Goal: Contribute content

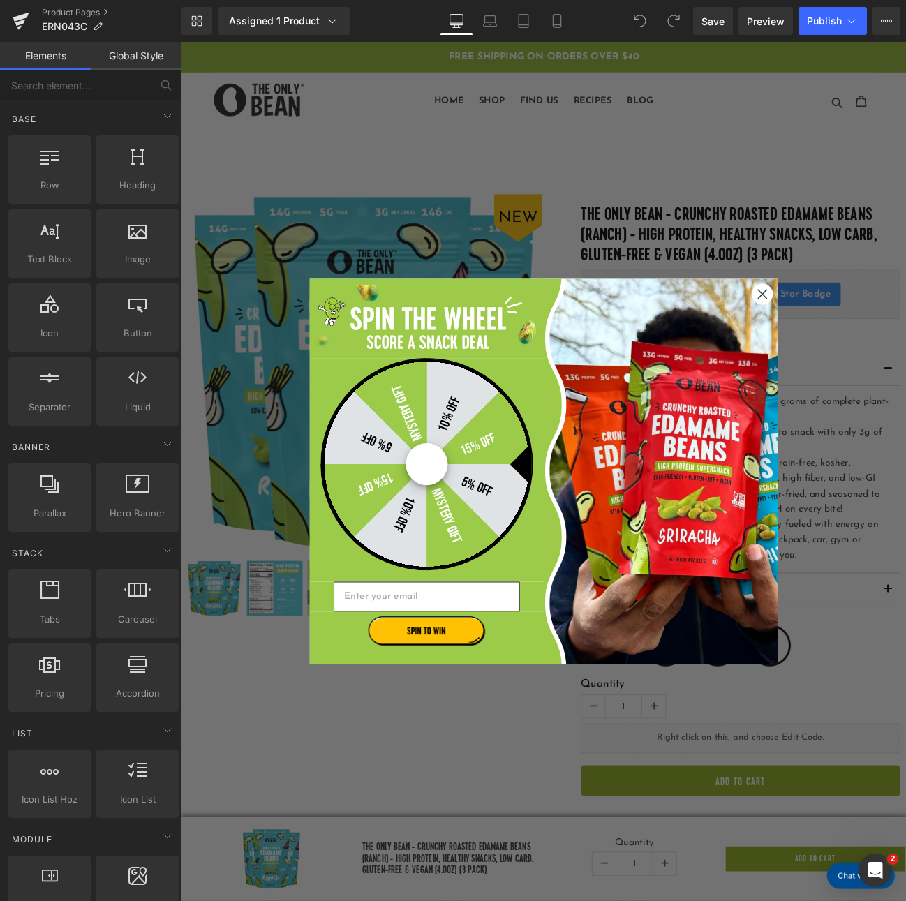
click at [857, 339] on circle "Close dialog" at bounding box center [857, 335] width 23 height 23
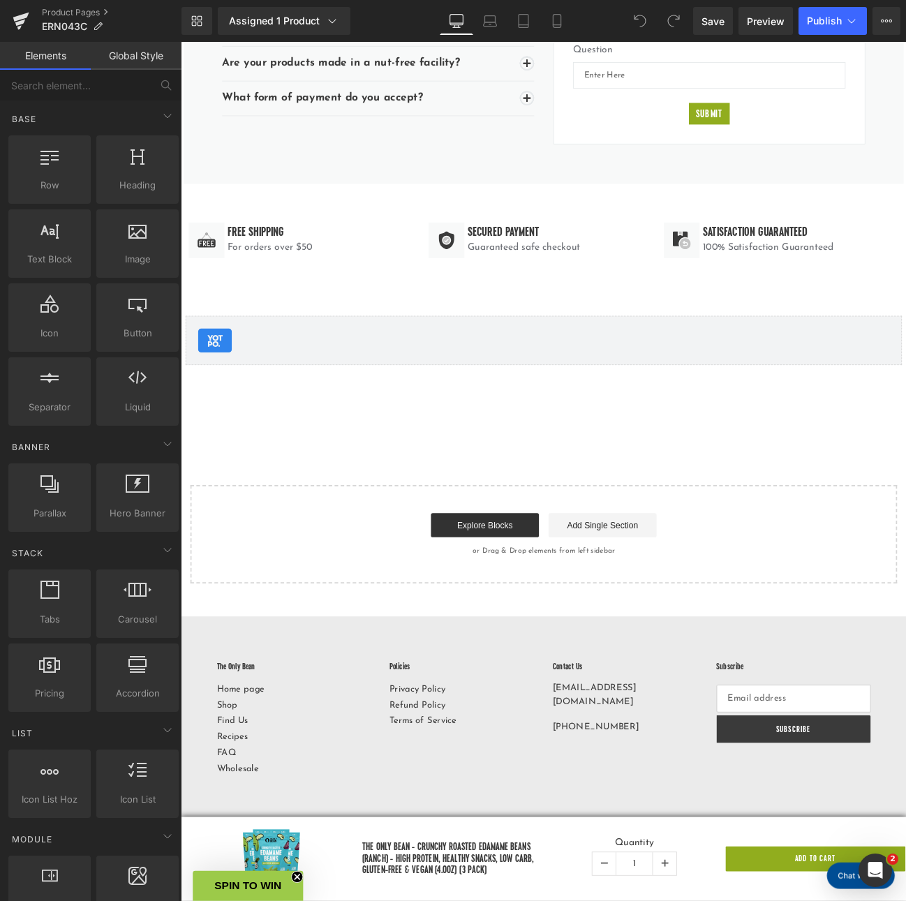
scroll to position [2856, 0]
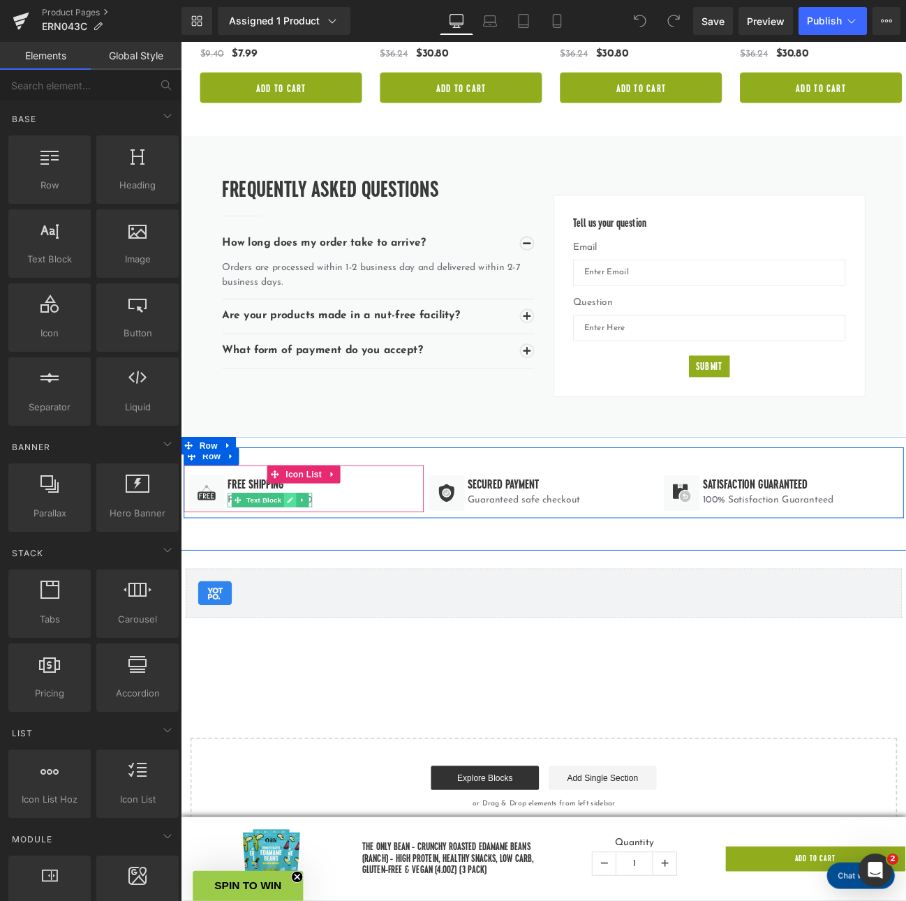
click at [309, 567] on link at bounding box center [307, 575] width 15 height 17
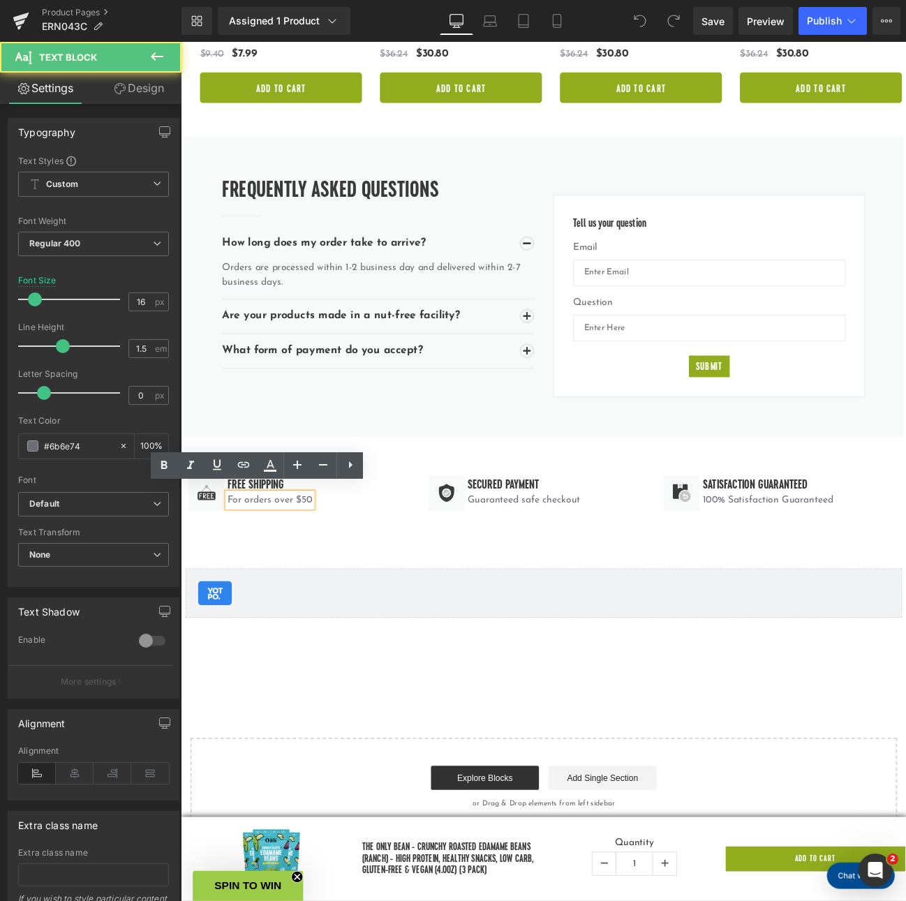
click at [325, 567] on p "For orders over $50" at bounding box center [284, 575] width 98 height 17
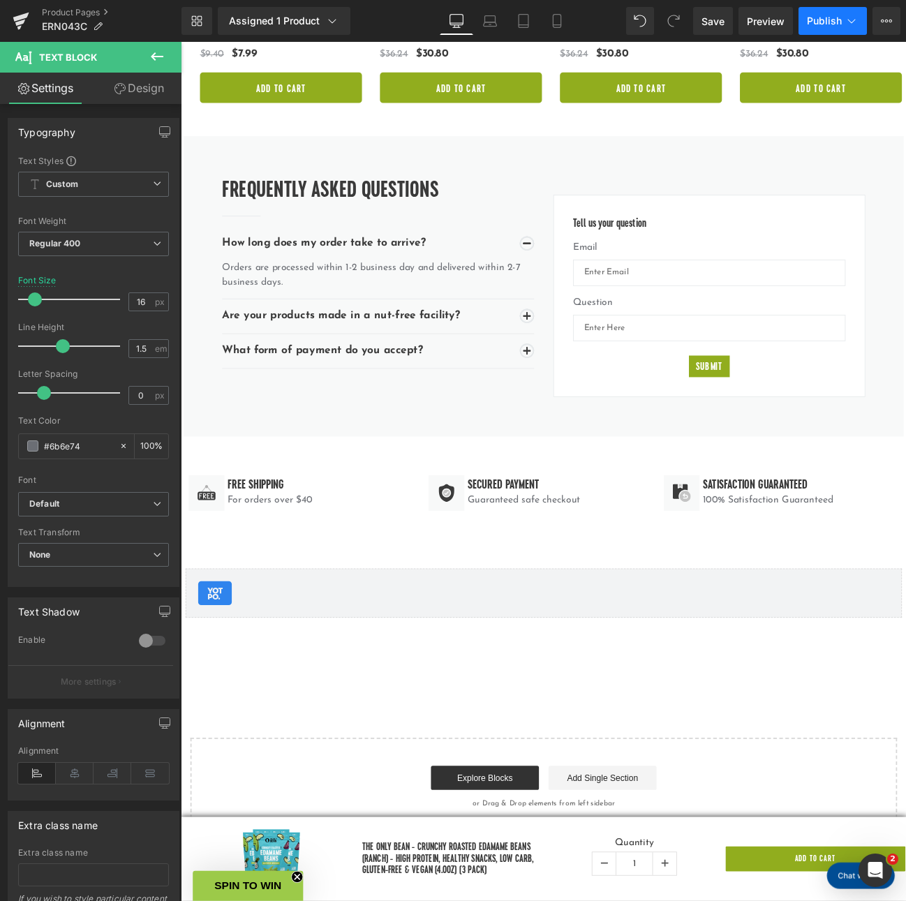
click at [819, 25] on span "Publish" at bounding box center [824, 20] width 35 height 11
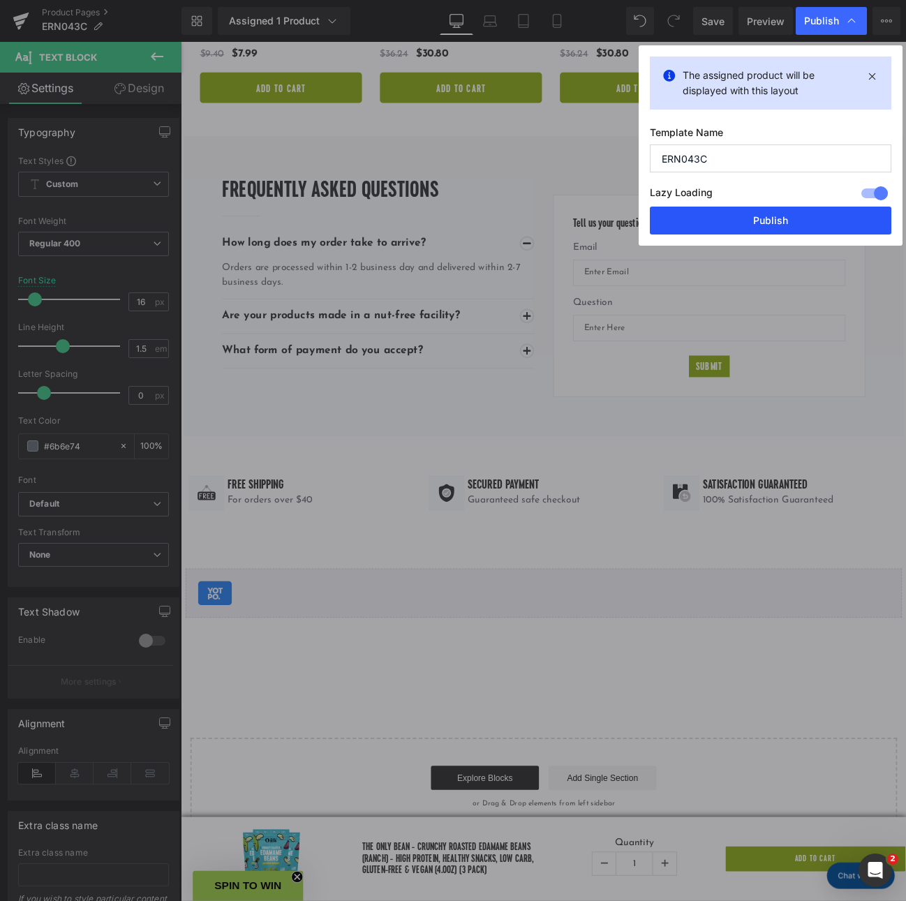
click at [766, 211] on button "Publish" at bounding box center [770, 221] width 241 height 28
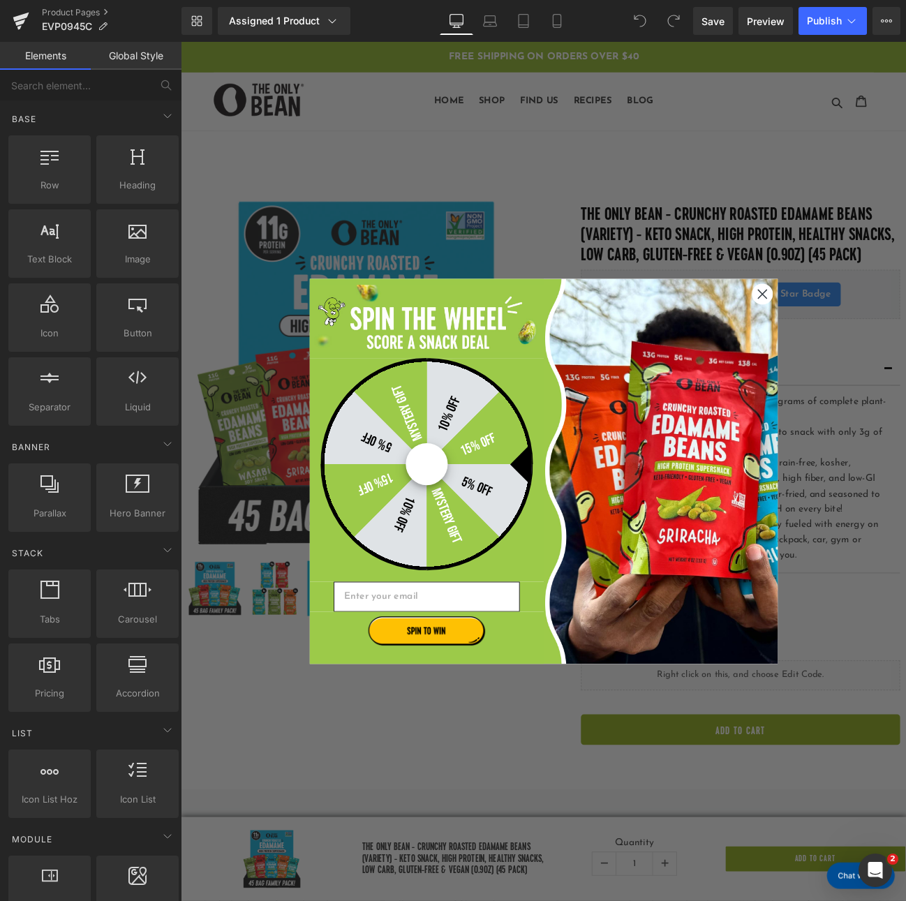
click at [857, 339] on circle "Close dialog" at bounding box center [857, 335] width 23 height 23
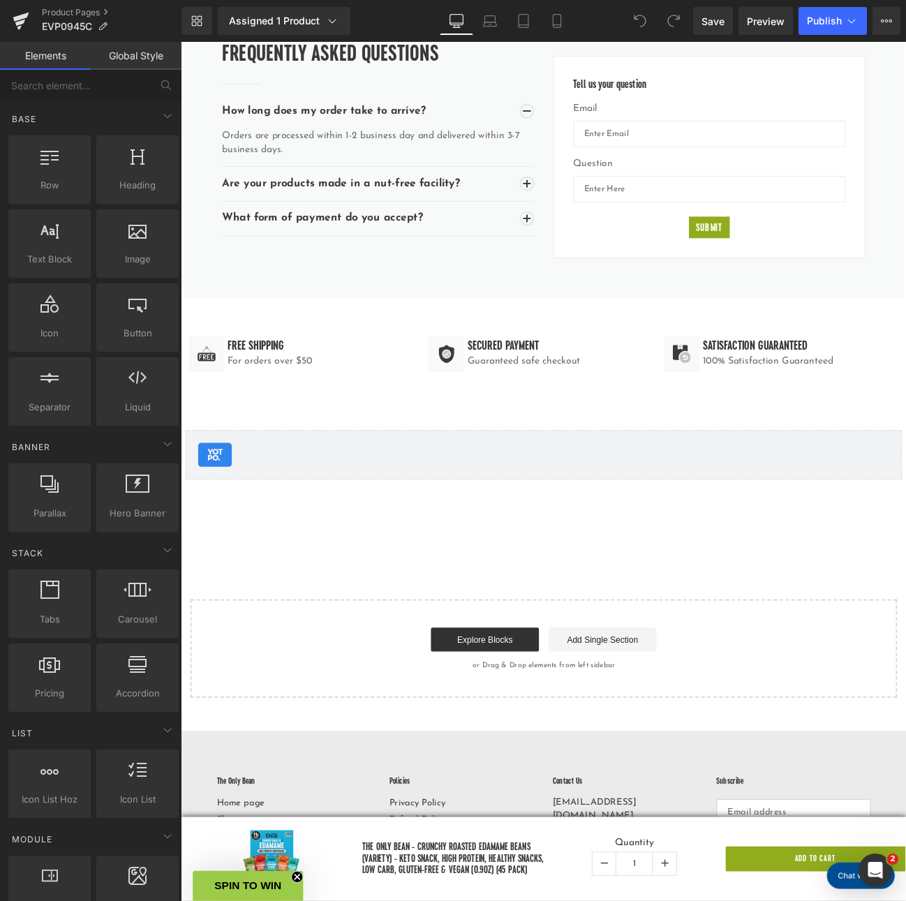
scroll to position [3588, 0]
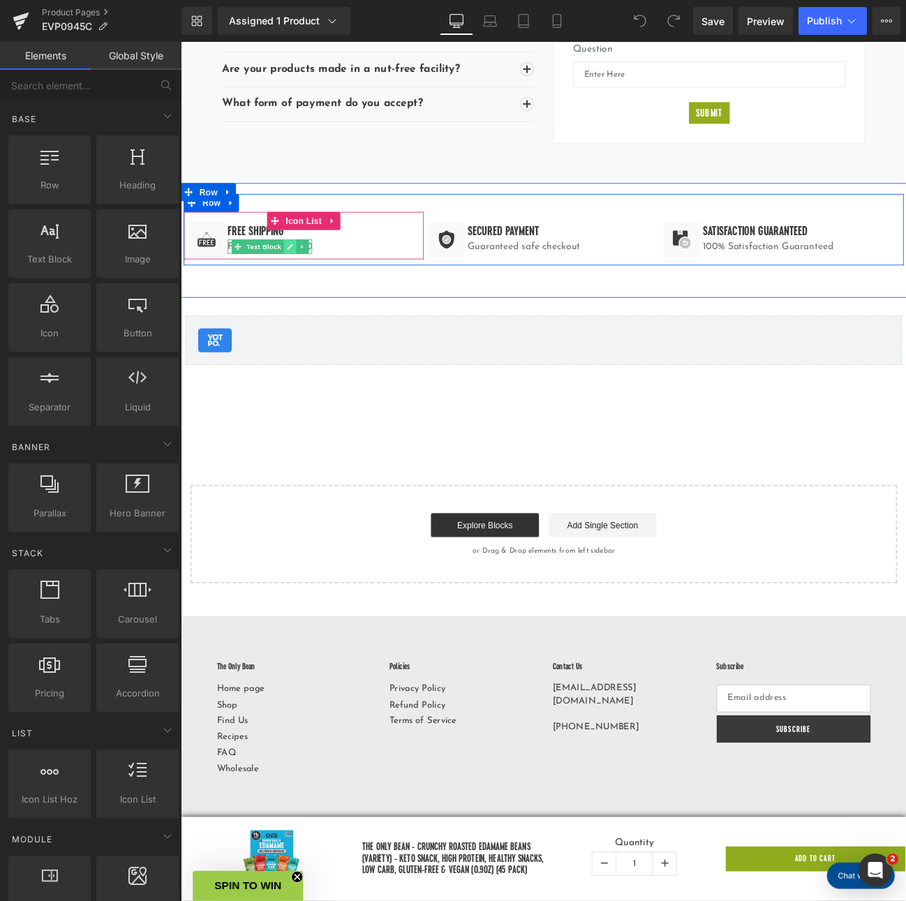
click at [309, 274] on link at bounding box center [307, 280] width 15 height 17
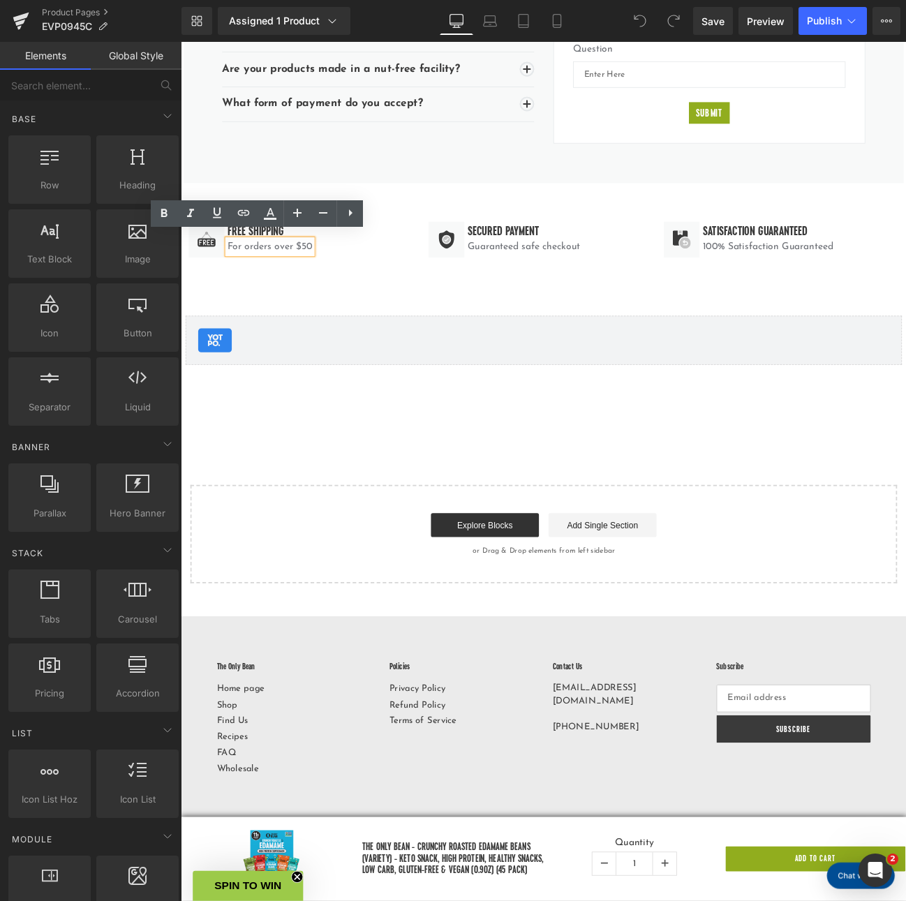
click at [325, 274] on p "For orders over $50" at bounding box center [284, 280] width 98 height 17
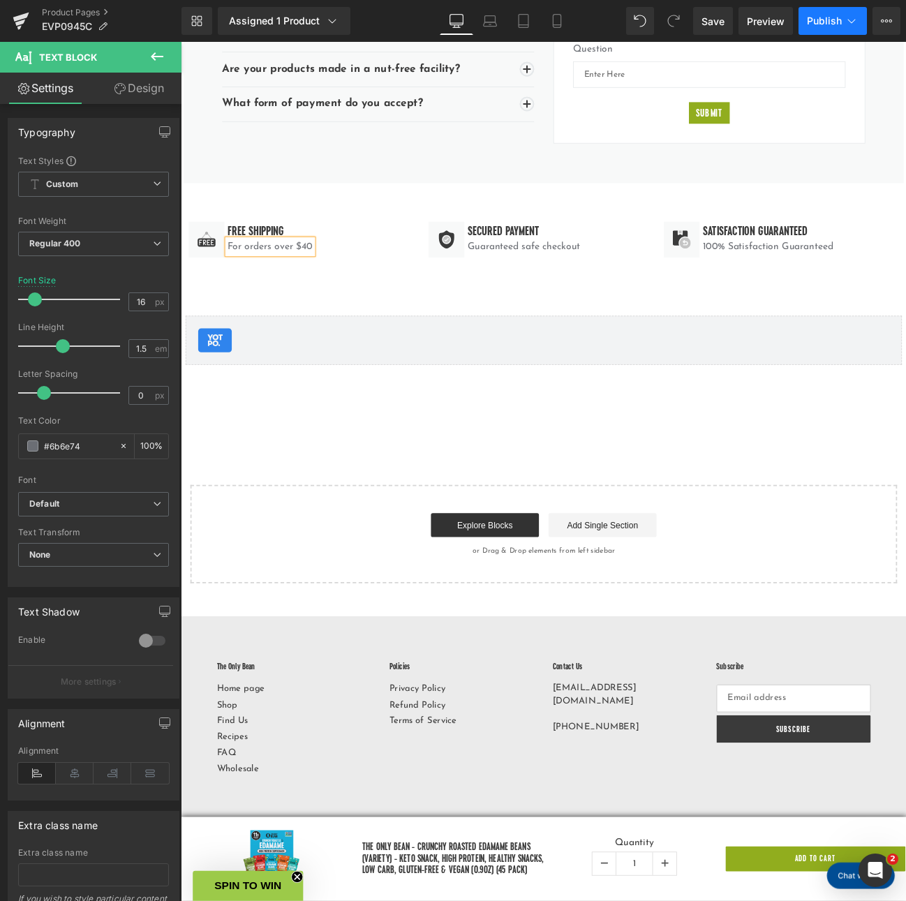
click at [820, 26] on span "Publish" at bounding box center [824, 20] width 35 height 11
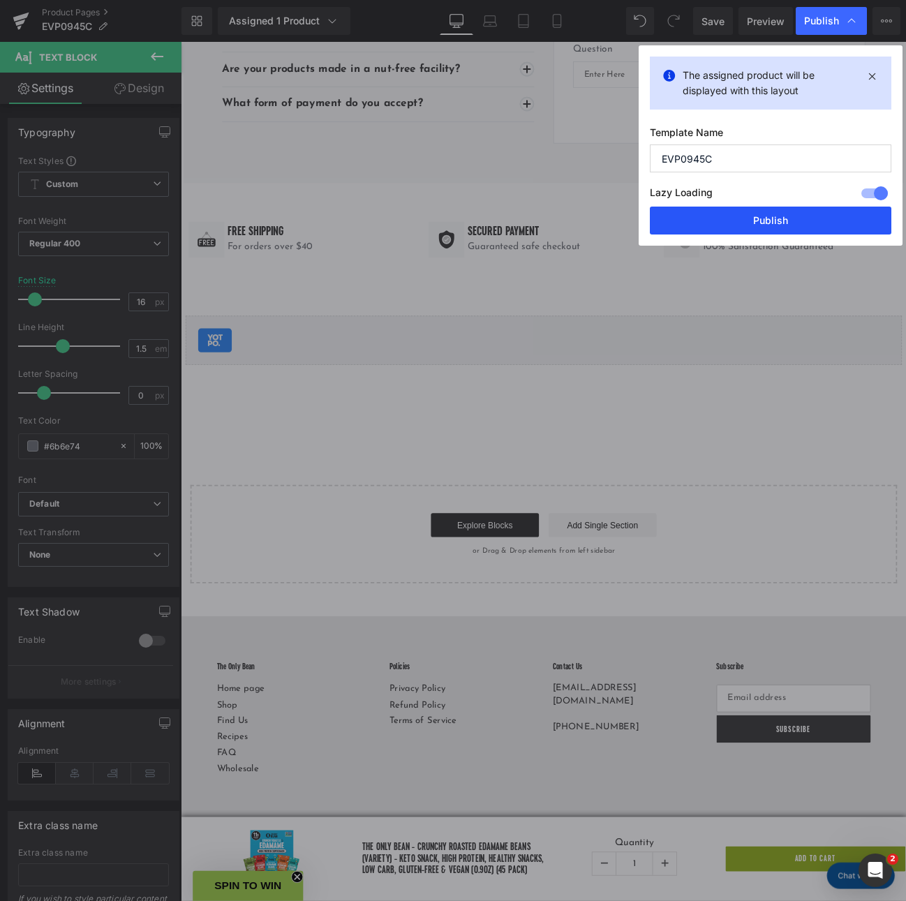
click at [720, 208] on button "Publish" at bounding box center [770, 221] width 241 height 28
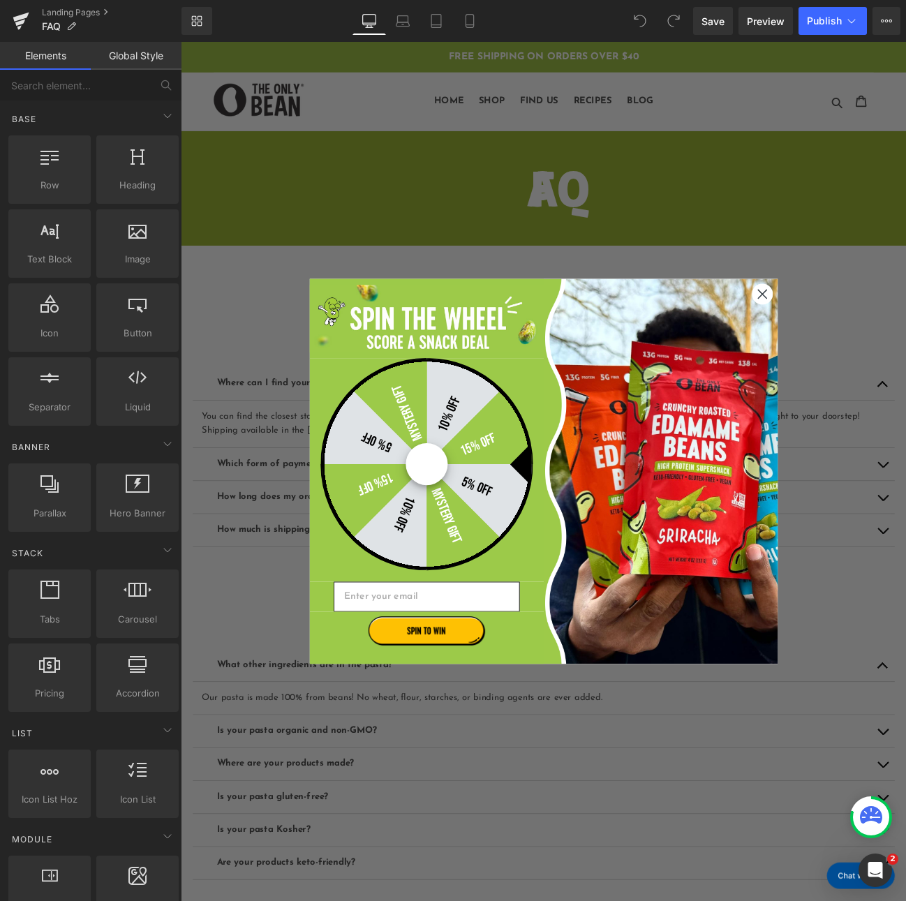
click at [855, 334] on icon "Close dialog" at bounding box center [858, 335] width 10 height 10
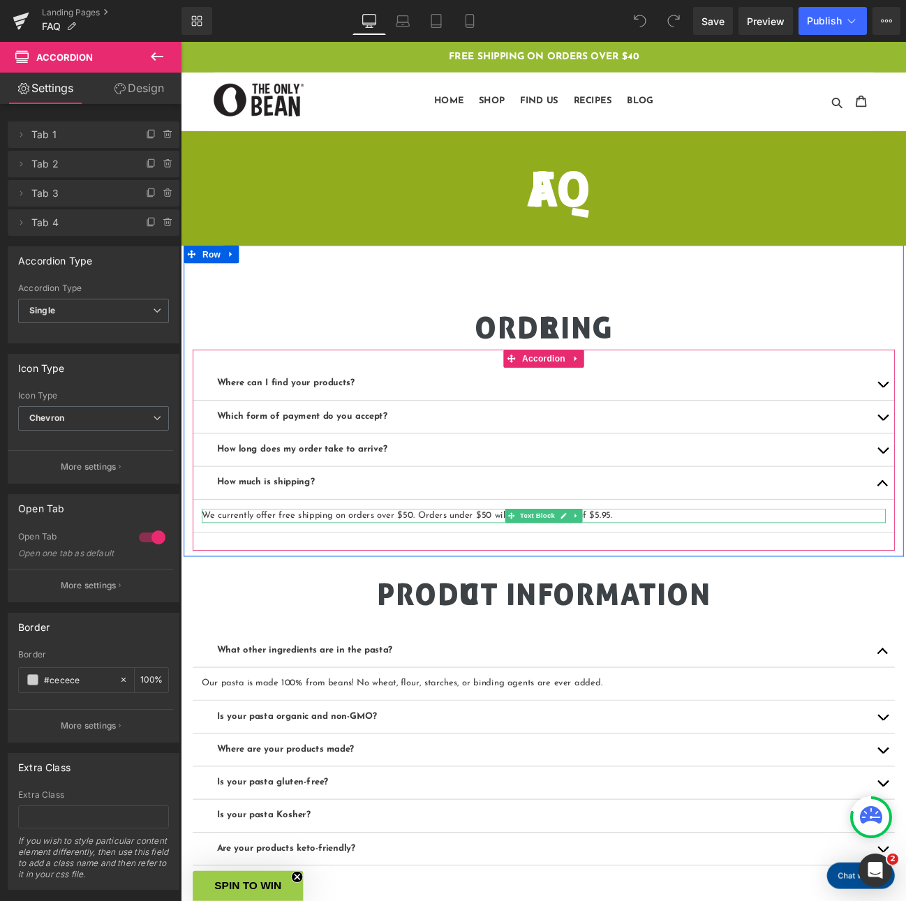
click at [435, 590] on p "We currently offer free shipping on orders over $50. Orders under $50 will have…" at bounding box center [603, 593] width 796 height 17
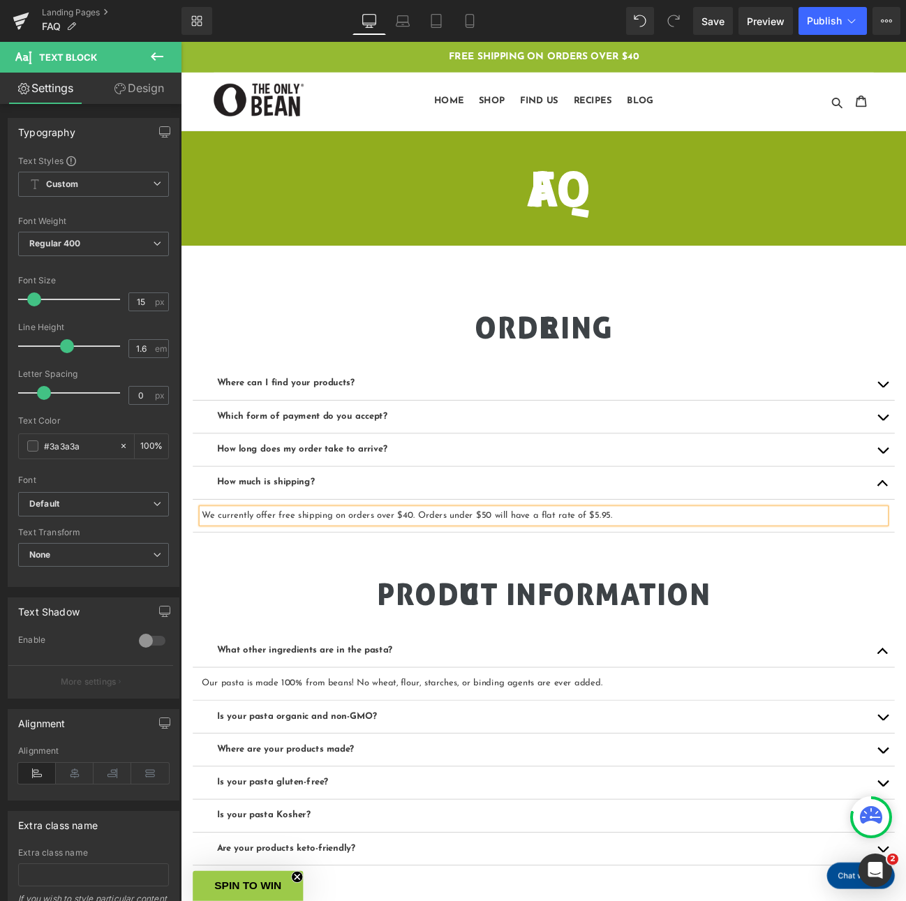
click at [528, 592] on p "We currently offer free shipping on orders over $40. Orders under $50 will have…" at bounding box center [603, 593] width 796 height 17
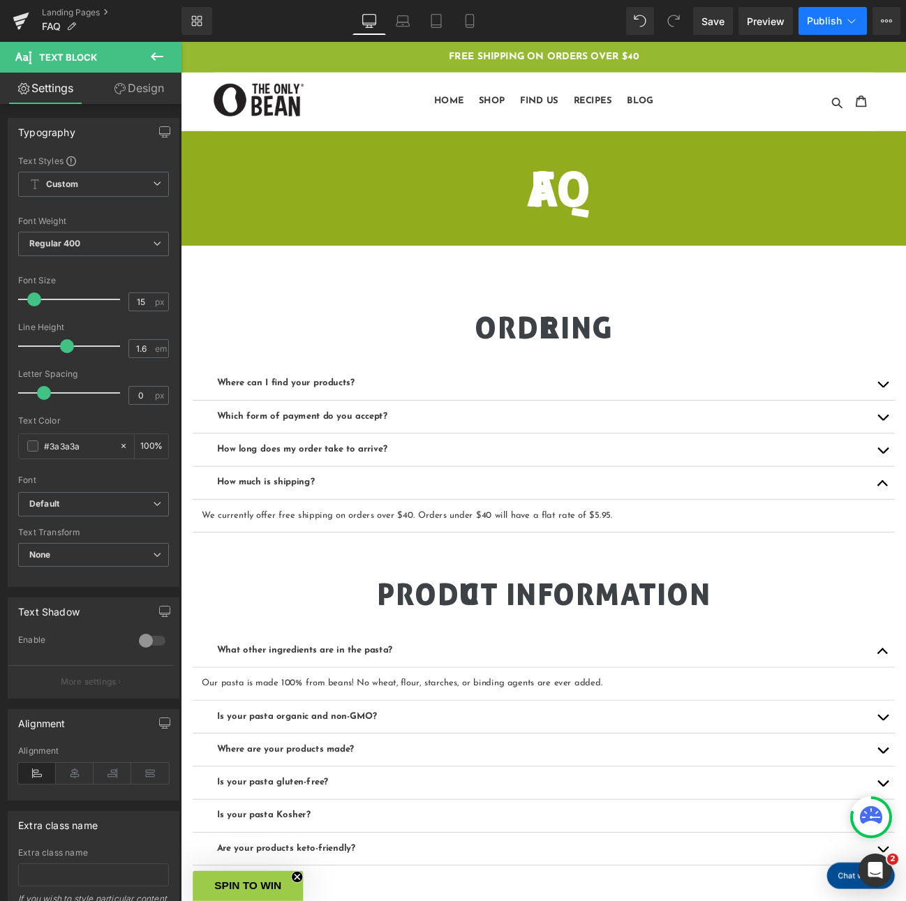
click at [824, 18] on span "Publish" at bounding box center [824, 20] width 35 height 11
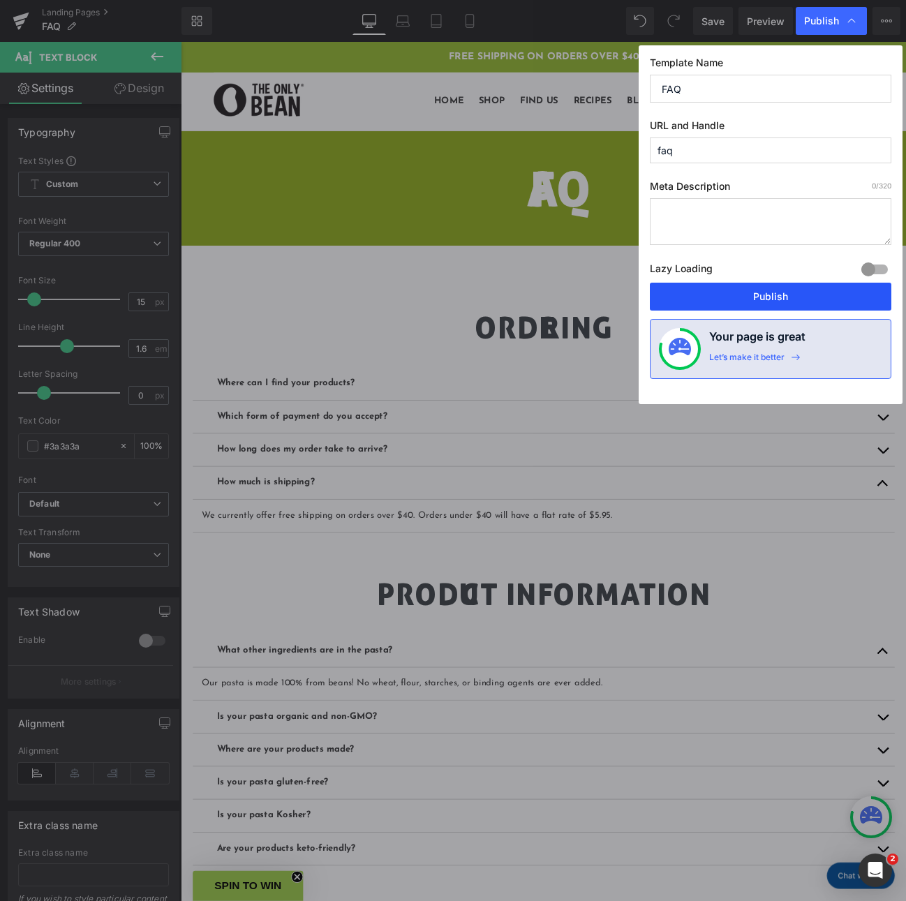
click at [746, 289] on button "Publish" at bounding box center [770, 297] width 241 height 28
